Goal: Task Accomplishment & Management: Manage account settings

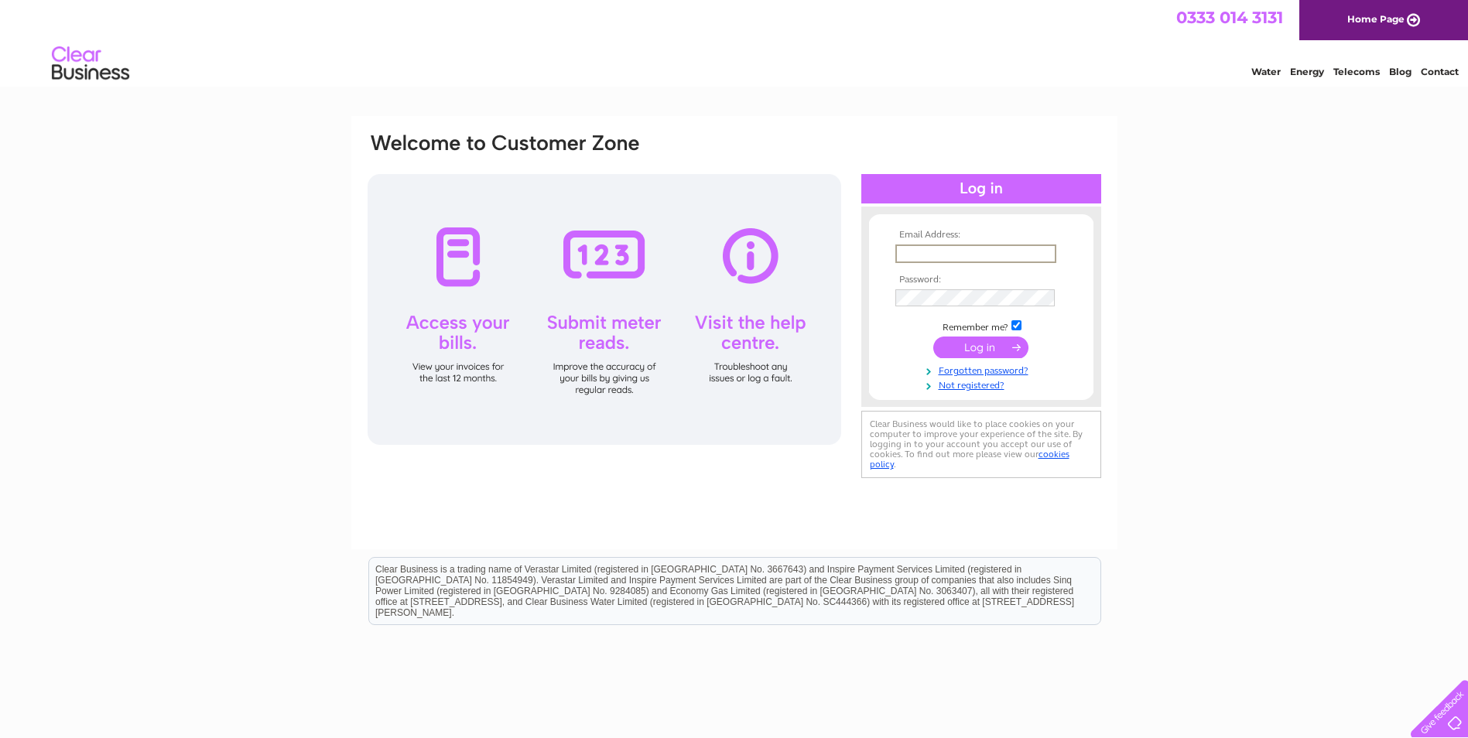
click at [935, 247] on input "text" at bounding box center [975, 254] width 161 height 19
type input "admin@cutmasters.co.uk"
click at [984, 341] on input "submit" at bounding box center [980, 346] width 95 height 22
click at [987, 347] on input "submit" at bounding box center [980, 346] width 95 height 22
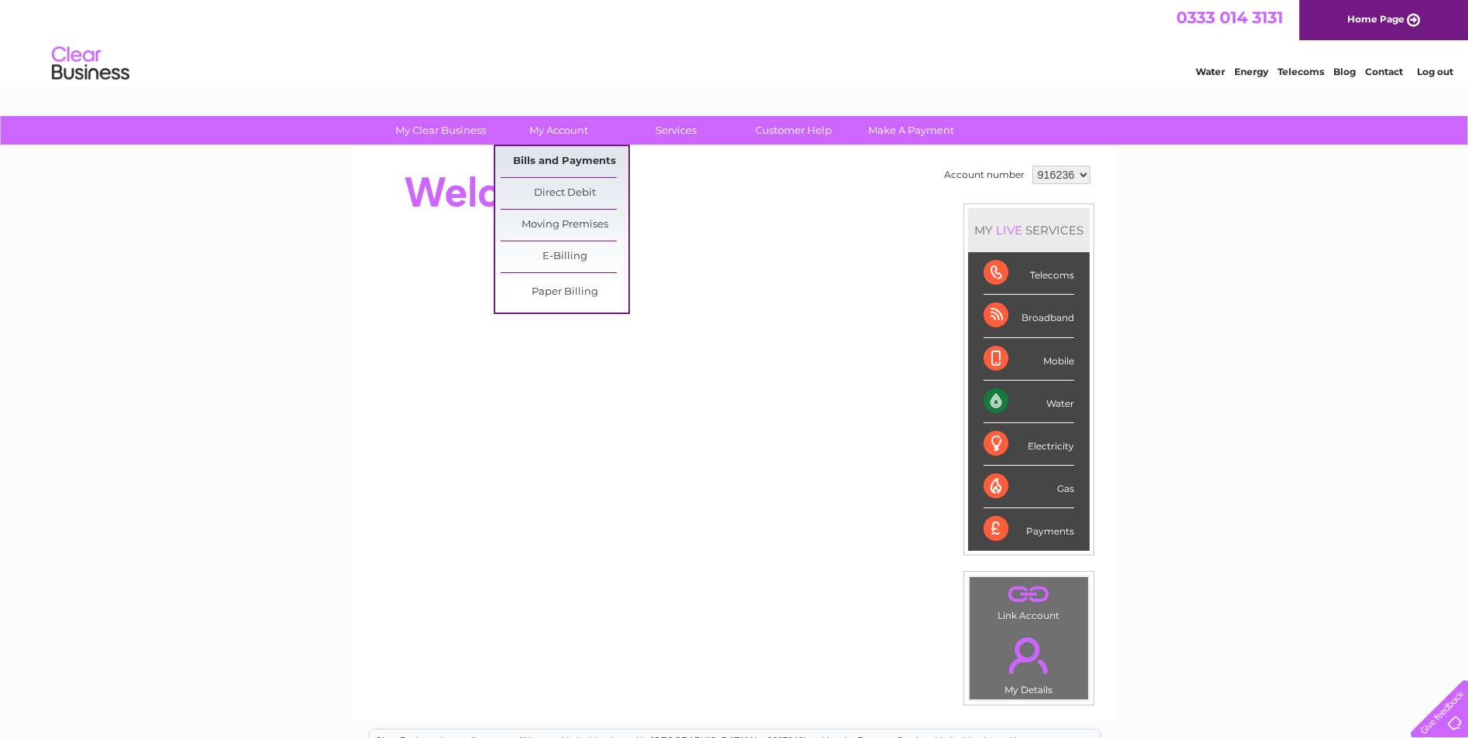
click at [567, 156] on link "Bills and Payments" at bounding box center [565, 161] width 128 height 31
click at [572, 163] on link "Bills and Payments" at bounding box center [565, 161] width 128 height 31
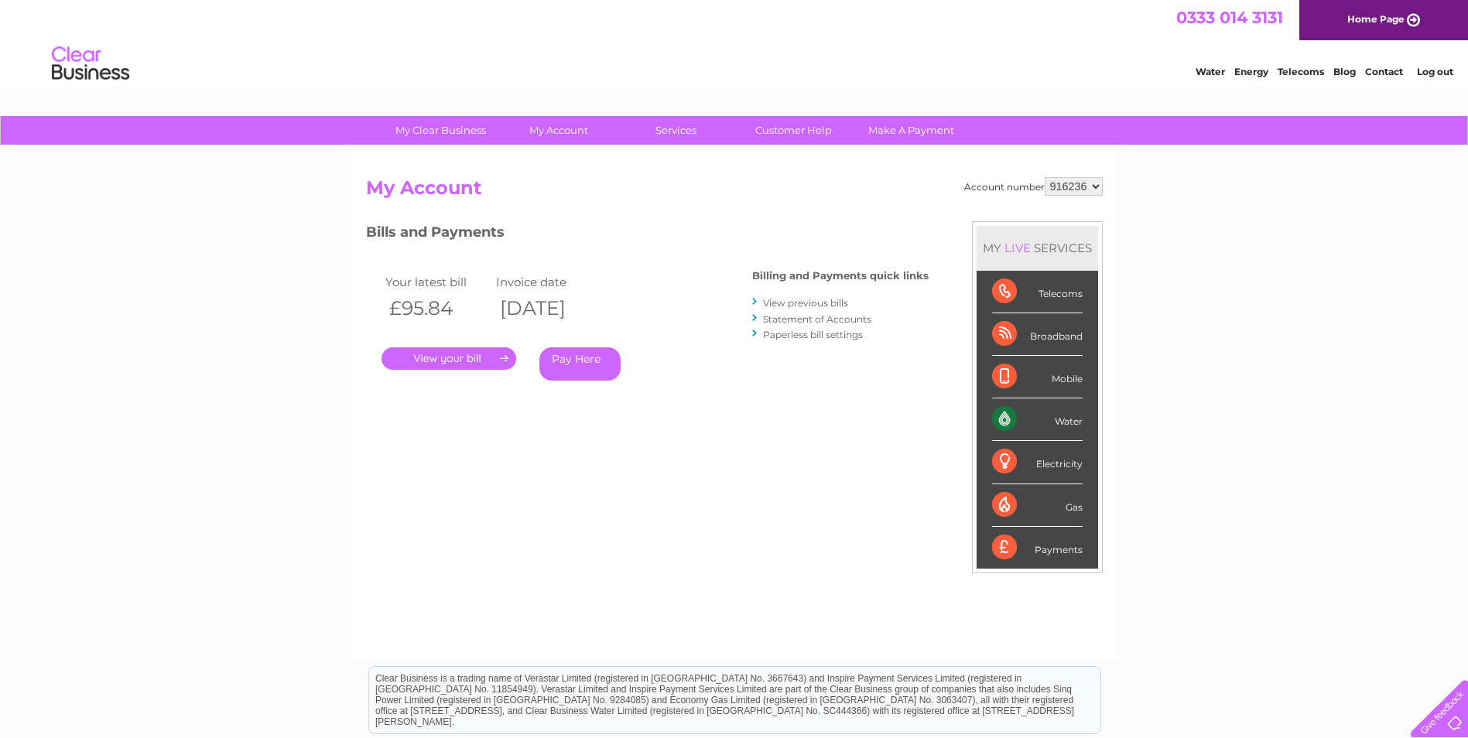
click at [468, 356] on link "." at bounding box center [449, 358] width 135 height 22
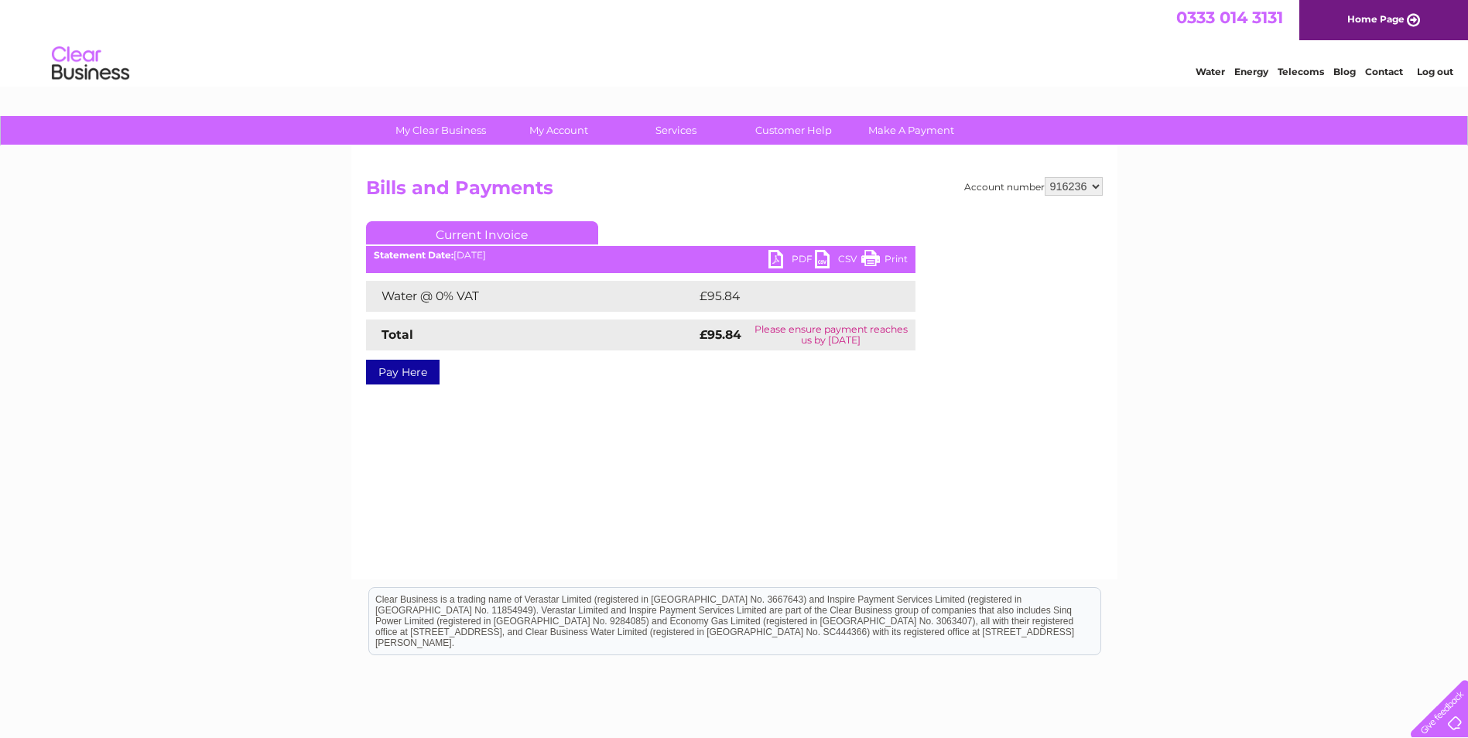
click at [773, 258] on link "PDF" at bounding box center [792, 261] width 46 height 22
click at [782, 258] on link "PDF" at bounding box center [792, 261] width 46 height 22
click at [779, 259] on link "PDF" at bounding box center [792, 261] width 46 height 22
click at [794, 259] on link "PDF" at bounding box center [792, 261] width 46 height 22
click at [775, 255] on link "PDF" at bounding box center [792, 261] width 46 height 22
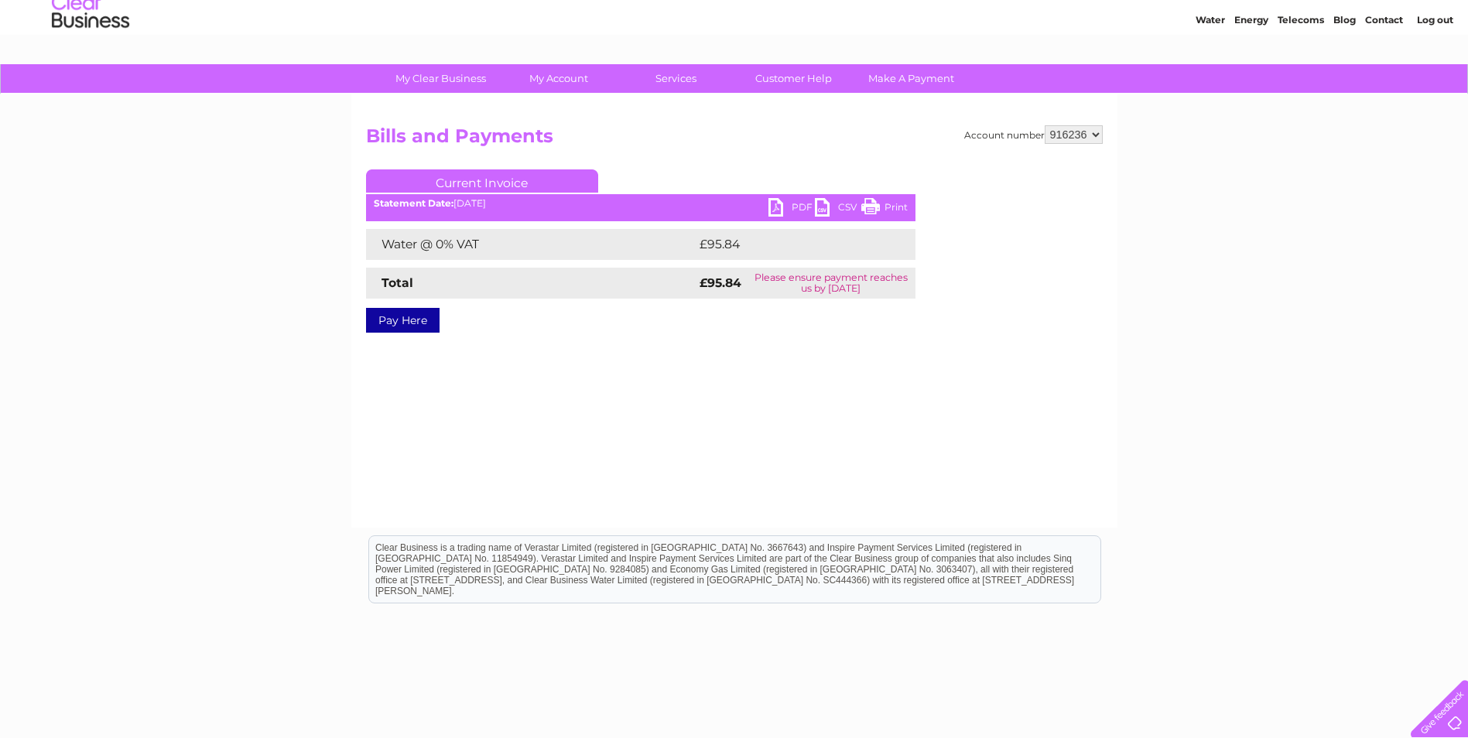
scroll to position [77, 0]
